Goal: Information Seeking & Learning: Learn about a topic

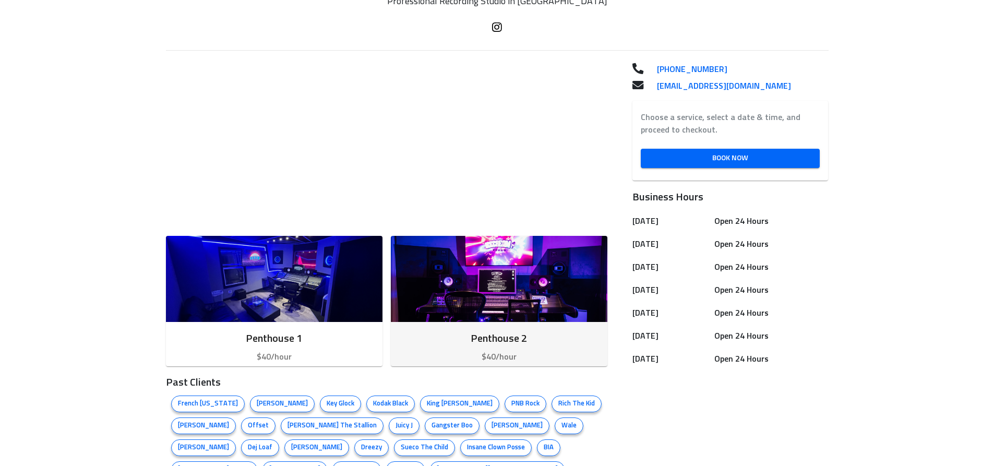
scroll to position [261, 0]
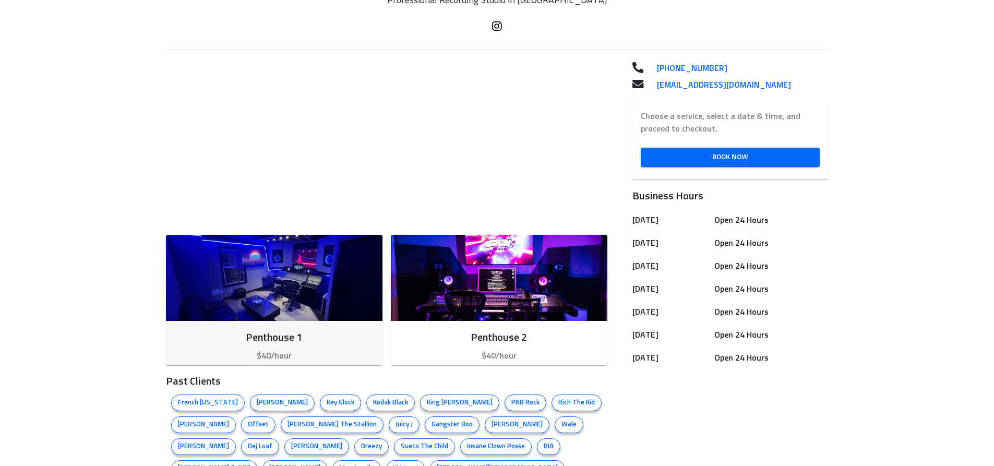
click at [332, 285] on img "button" at bounding box center [274, 278] width 216 height 86
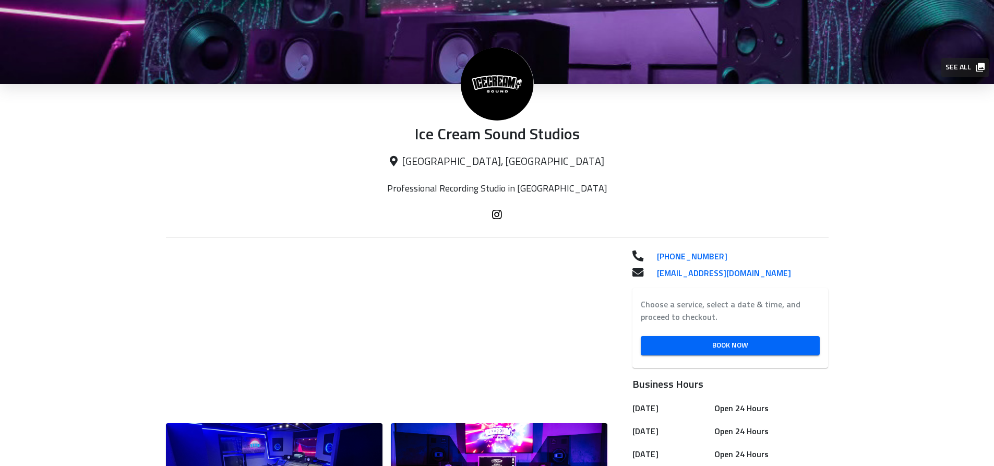
scroll to position [156, 0]
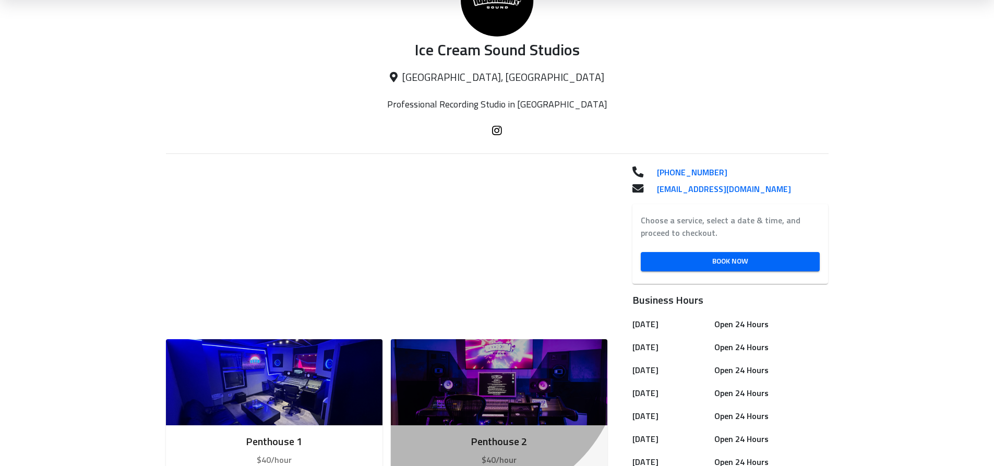
click at [507, 360] on img "button" at bounding box center [499, 382] width 216 height 86
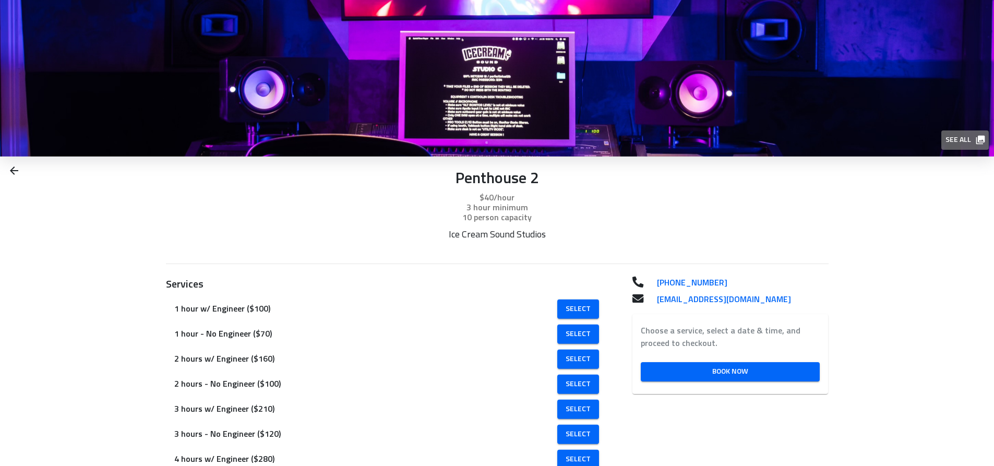
click at [950, 143] on span "See all" at bounding box center [964, 140] width 38 height 13
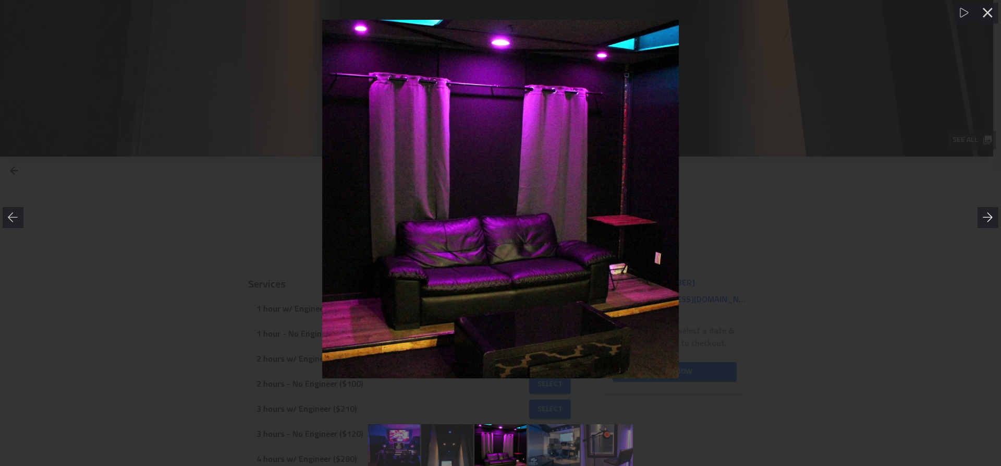
click at [991, 211] on div at bounding box center [988, 217] width 21 height 21
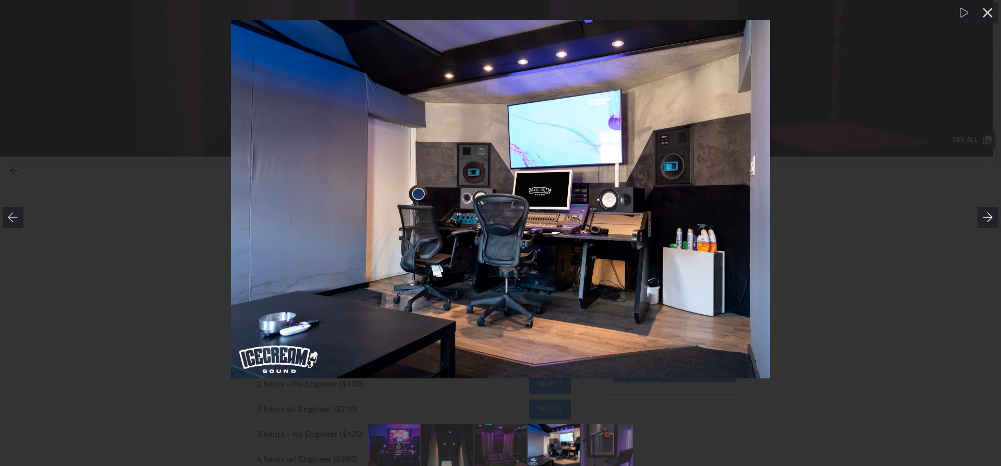
click at [987, 213] on icon at bounding box center [988, 217] width 10 height 10
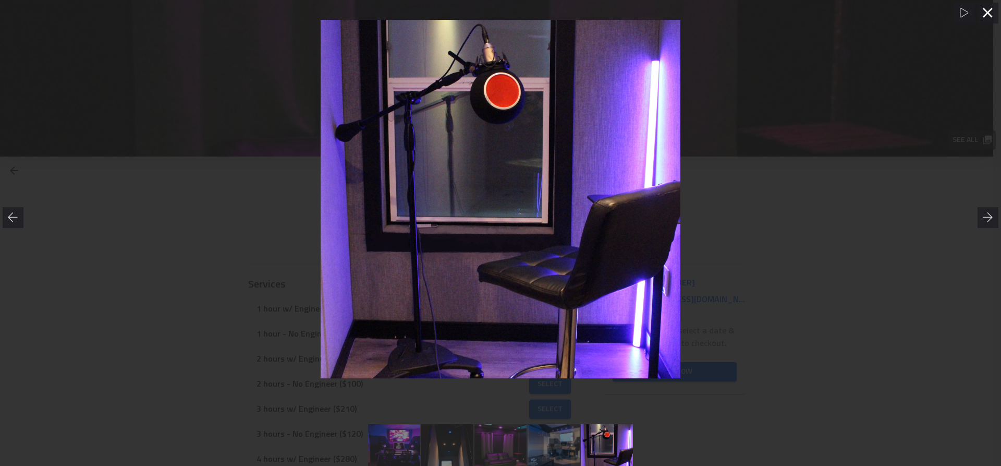
click at [992, 10] on icon at bounding box center [988, 13] width 10 height 10
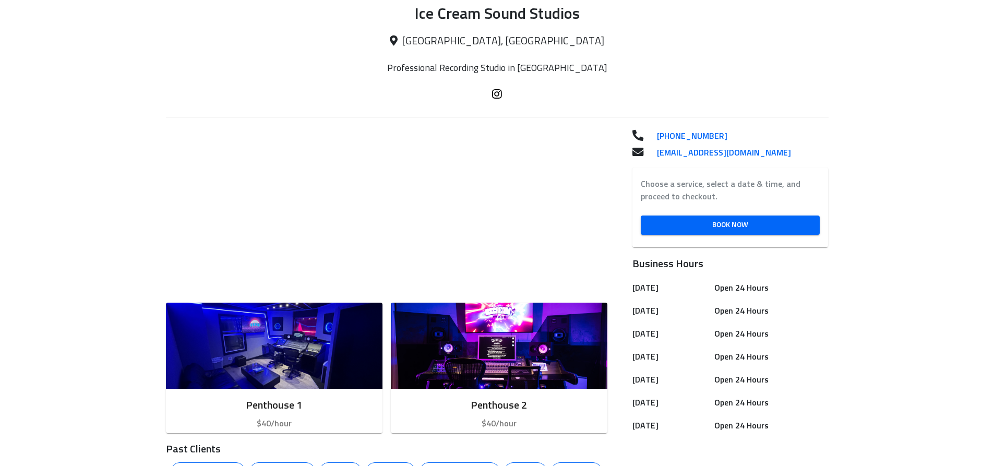
scroll to position [209, 0]
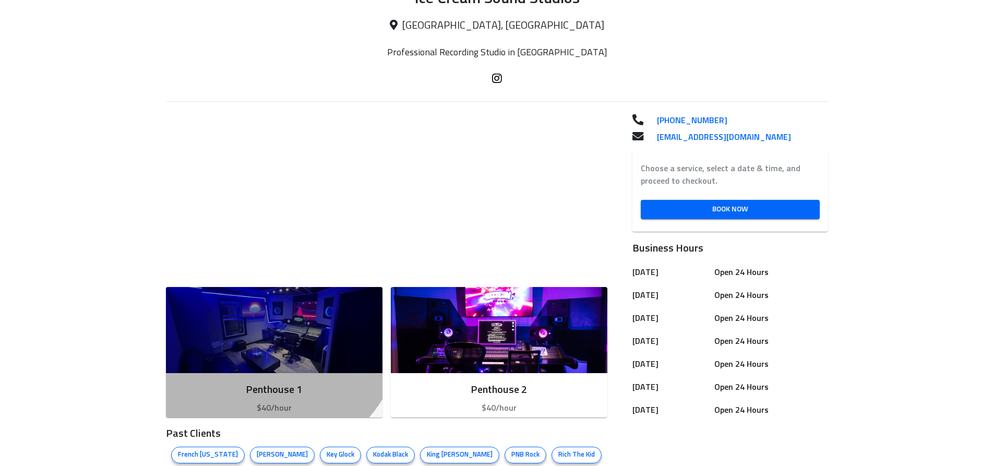
click at [349, 329] on img "button" at bounding box center [274, 330] width 216 height 86
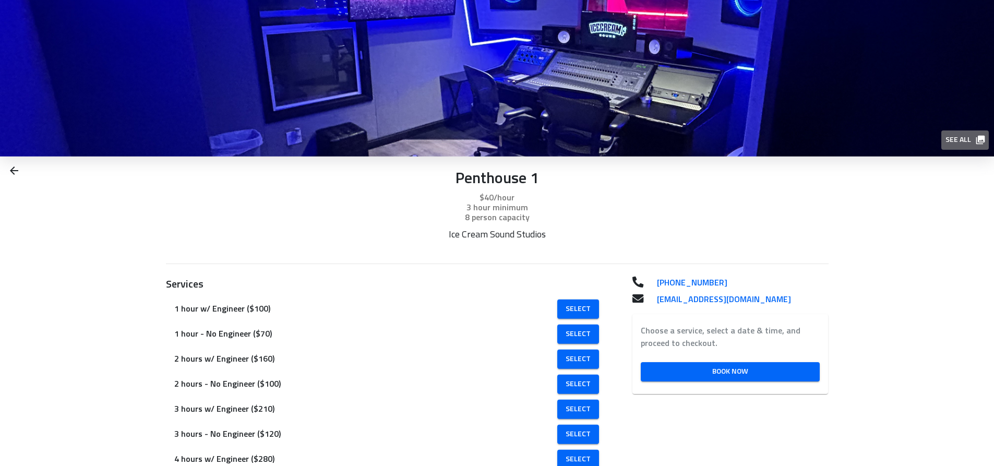
click at [967, 137] on span "See all" at bounding box center [964, 140] width 38 height 13
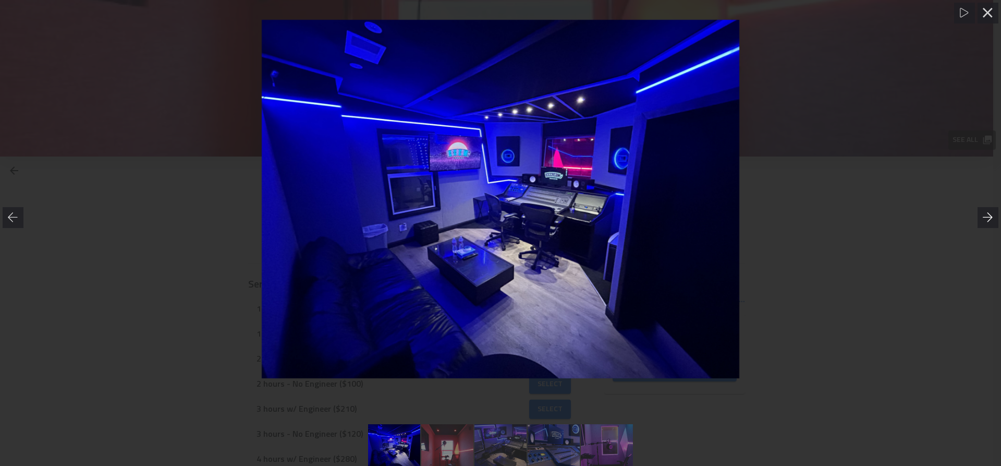
click at [988, 221] on icon at bounding box center [988, 216] width 10 height 9
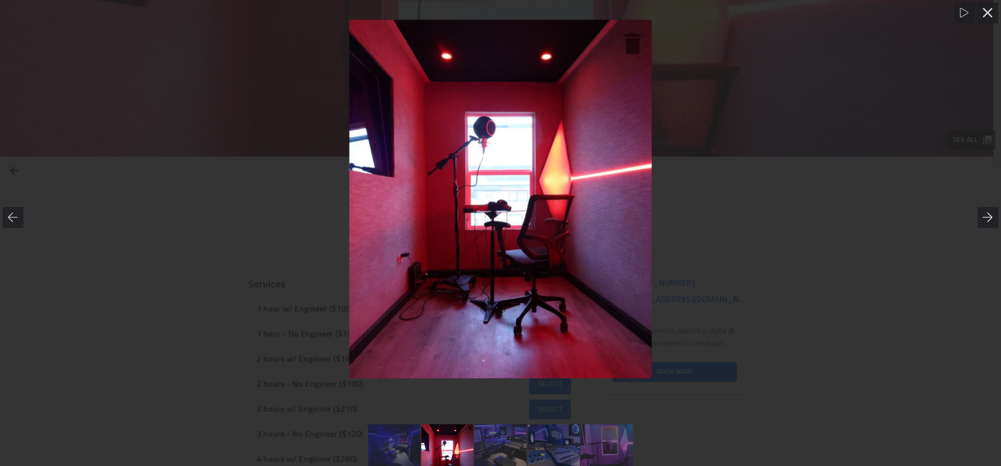
click at [988, 219] on icon at bounding box center [988, 217] width 10 height 10
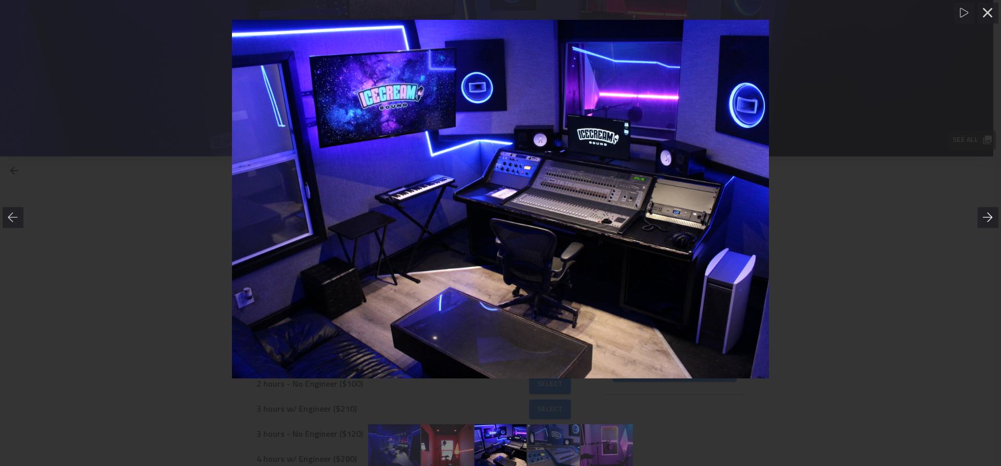
click at [988, 220] on icon at bounding box center [988, 217] width 10 height 10
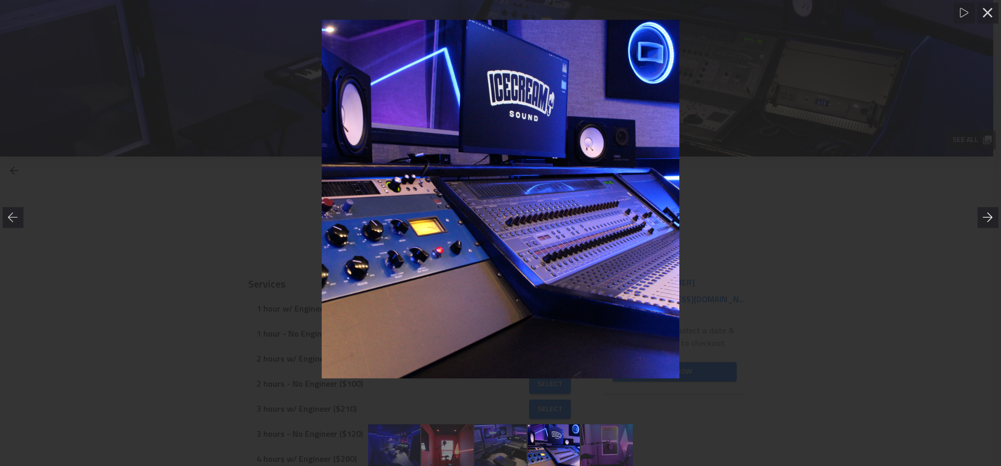
click at [986, 207] on div at bounding box center [988, 217] width 21 height 21
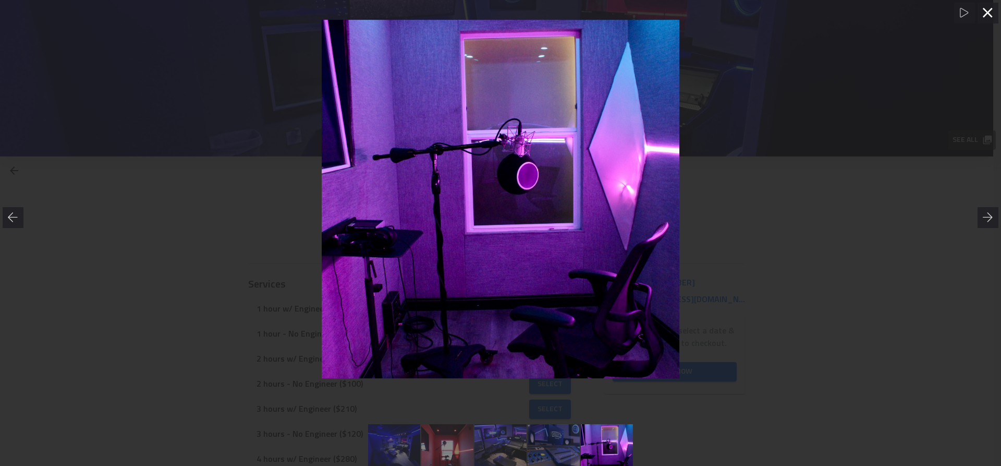
click at [985, 13] on icon at bounding box center [988, 13] width 10 height 10
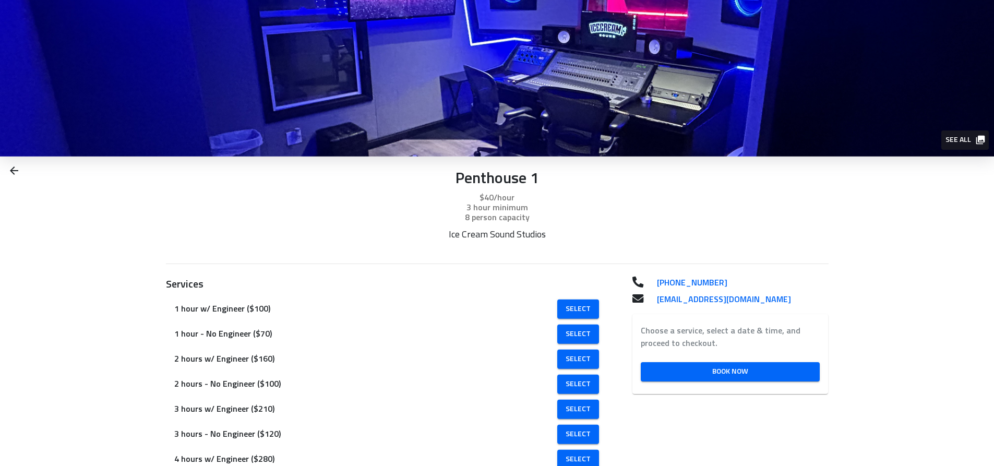
scroll to position [156, 0]
